Goal: Navigation & Orientation: Find specific page/section

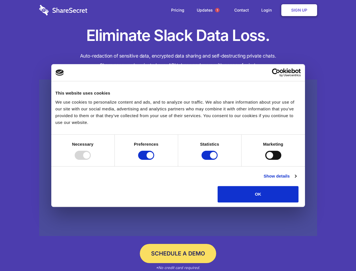
click at [91, 160] on div at bounding box center [83, 155] width 16 height 9
click at [154, 160] on input "Preferences" at bounding box center [146, 155] width 16 height 9
checkbox input "false"
click at [210, 160] on input "Statistics" at bounding box center [210, 155] width 16 height 9
checkbox input "false"
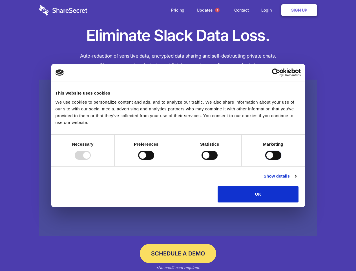
click at [265, 160] on input "Marketing" at bounding box center [273, 155] width 16 height 9
checkbox input "true"
click at [297, 179] on link "Show details" at bounding box center [280, 176] width 33 height 7
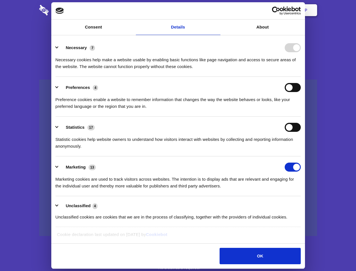
click at [301, 117] on li "Preferences 4 Preference cookies enable a website to remember information that …" at bounding box center [178, 97] width 245 height 40
click at [217, 10] on span "1" at bounding box center [217, 10] width 5 height 5
